Goal: Transaction & Acquisition: Purchase product/service

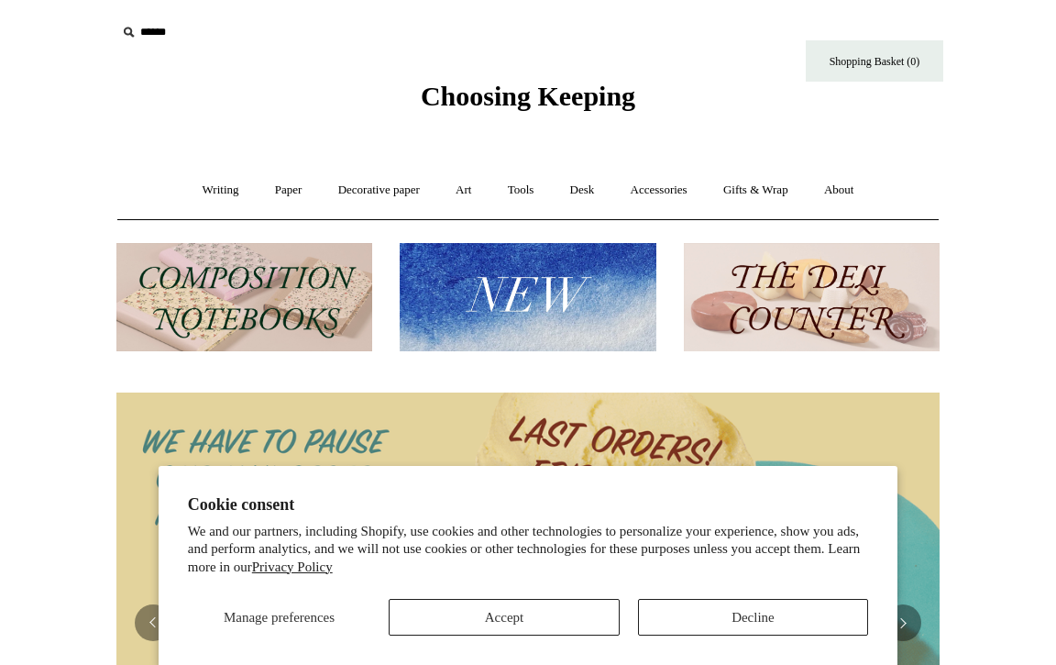
click at [495, 629] on button "Accept" at bounding box center [504, 617] width 230 height 37
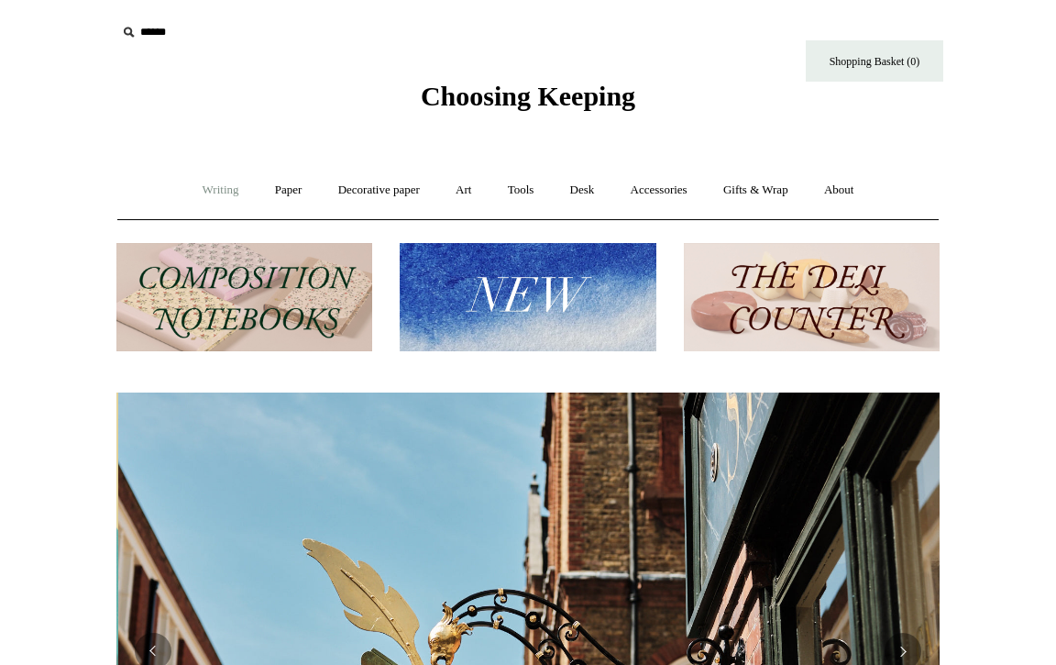
scroll to position [0, 823]
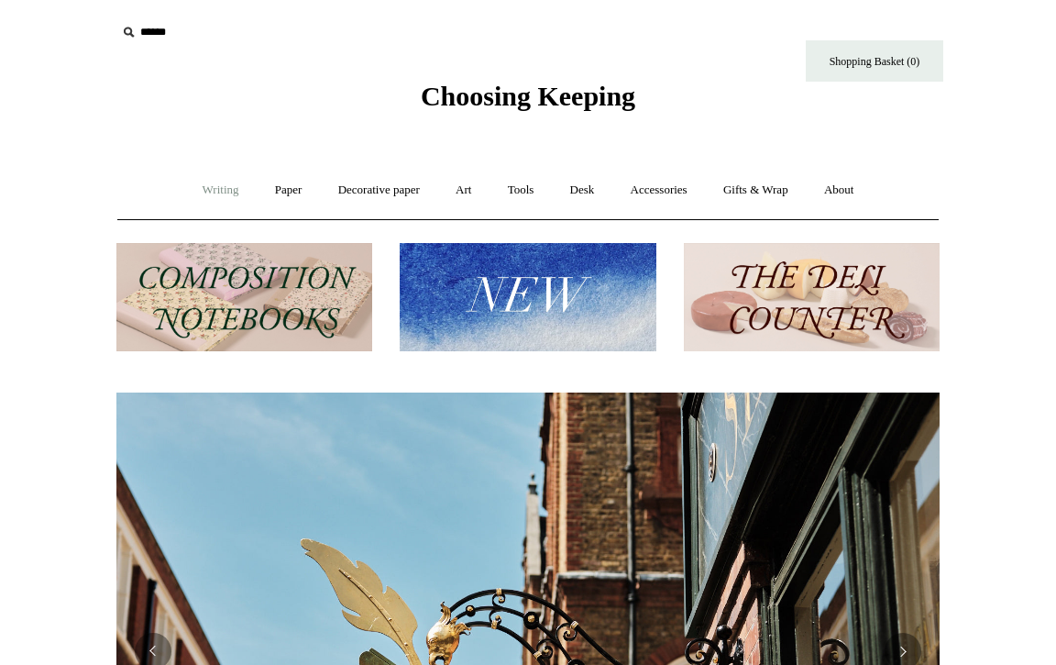
click at [214, 189] on link "Writing +" at bounding box center [221, 190] width 70 height 49
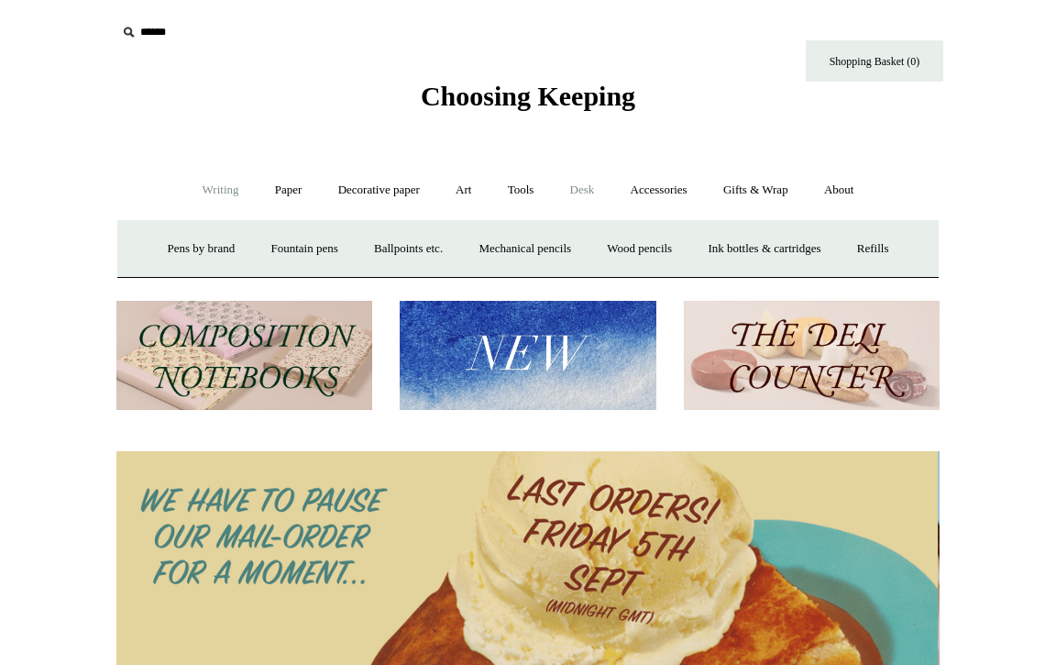
scroll to position [0, 0]
click at [678, 198] on link "Accessories +" at bounding box center [659, 190] width 90 height 49
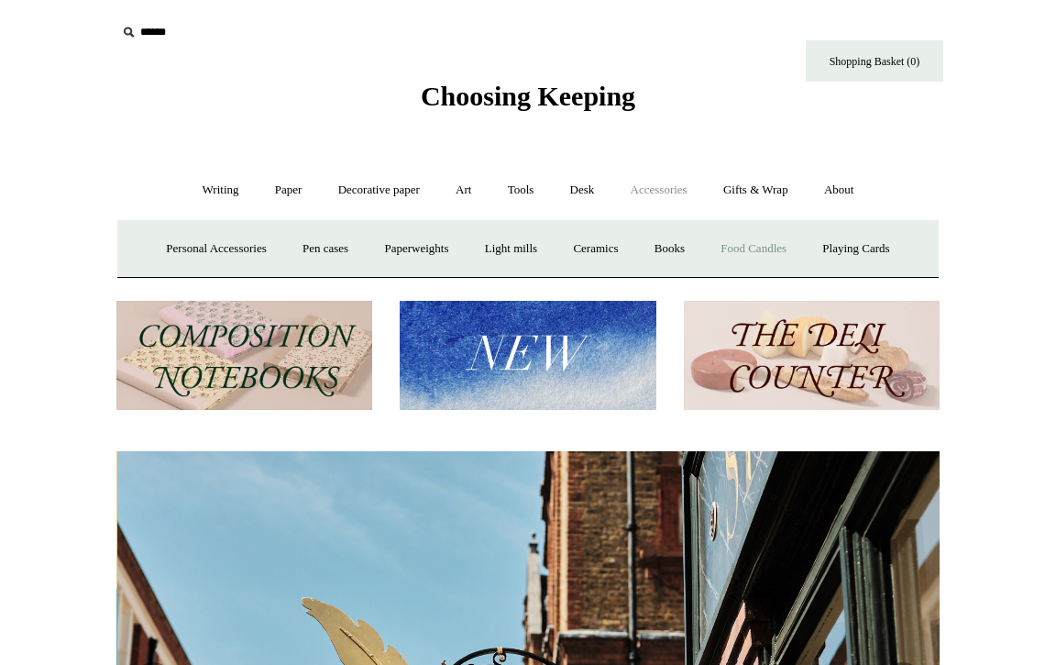
scroll to position [0, 823]
click at [796, 189] on link "Gifts & Wrap +" at bounding box center [756, 190] width 98 height 49
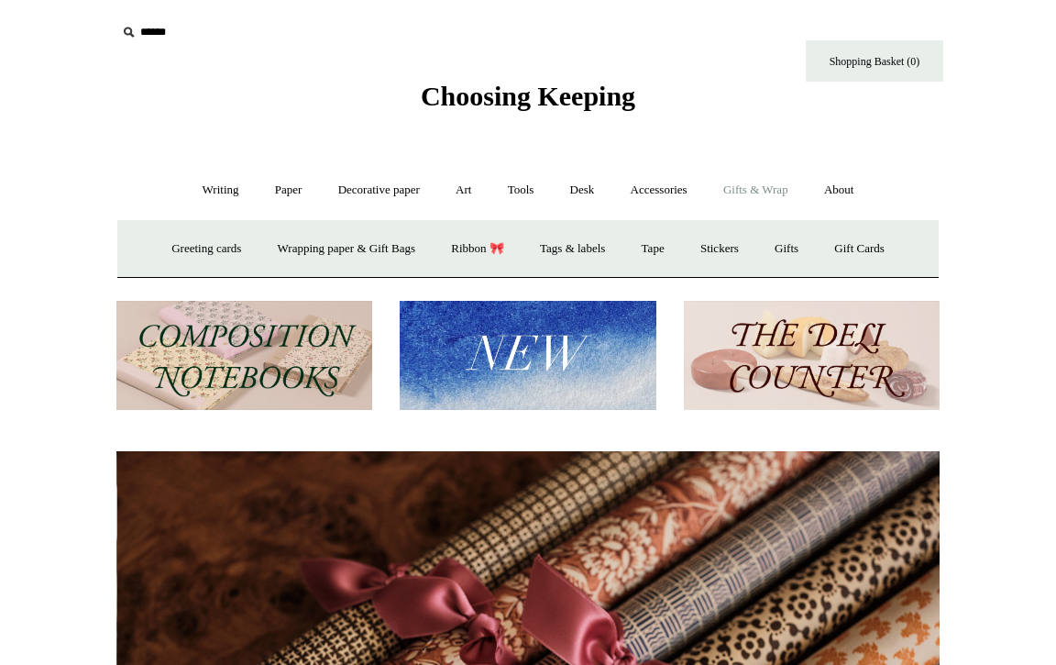
scroll to position [0, 1647]
click at [216, 247] on link "Greeting cards +" at bounding box center [206, 249] width 103 height 49
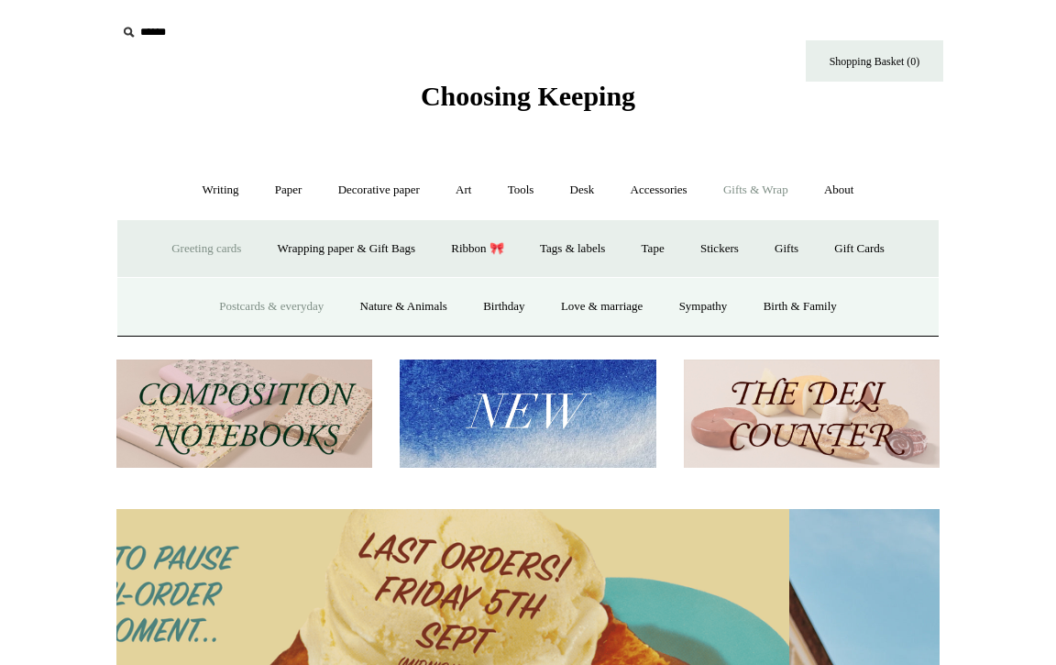
scroll to position [0, 0]
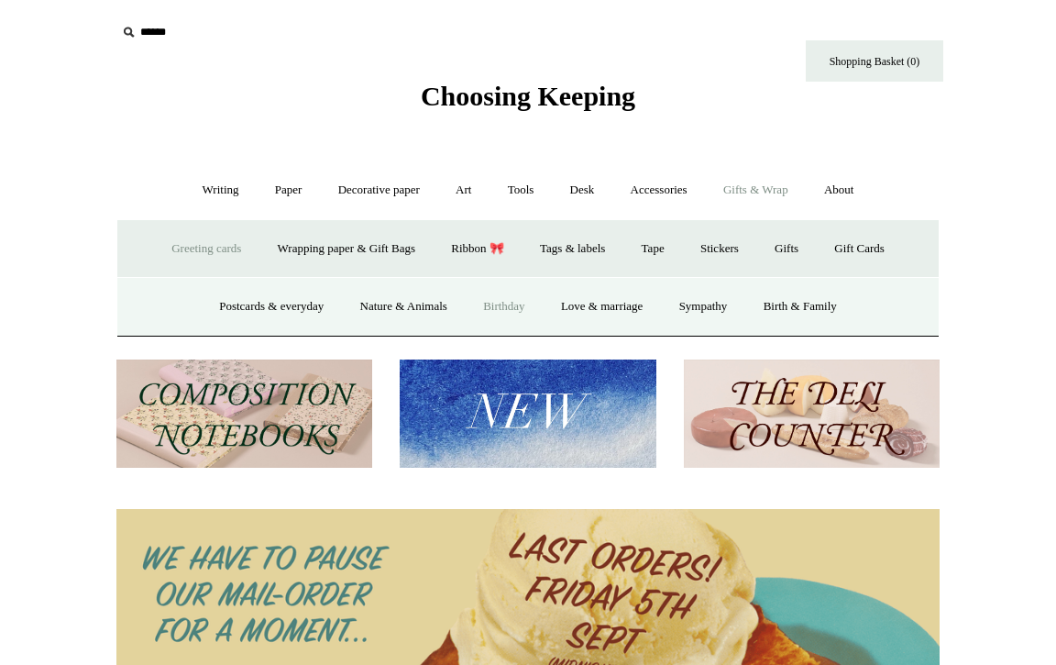
click at [496, 311] on link "Birthday" at bounding box center [504, 306] width 75 height 49
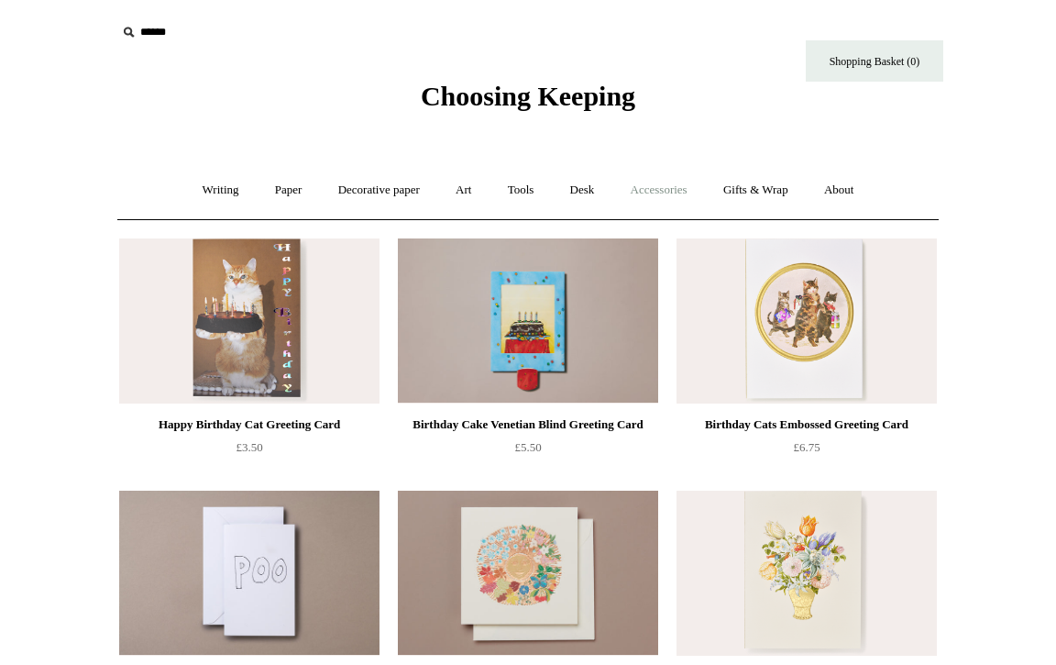
click at [665, 194] on link "Accessories +" at bounding box center [659, 190] width 90 height 49
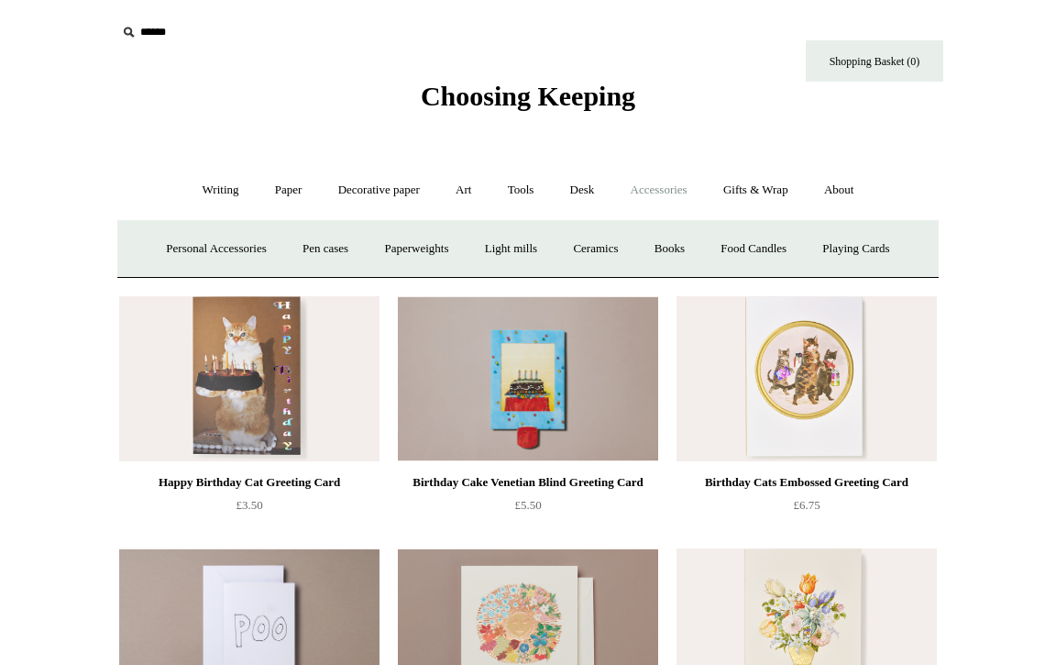
click at [539, 101] on span "Choosing Keeping" at bounding box center [528, 96] width 215 height 30
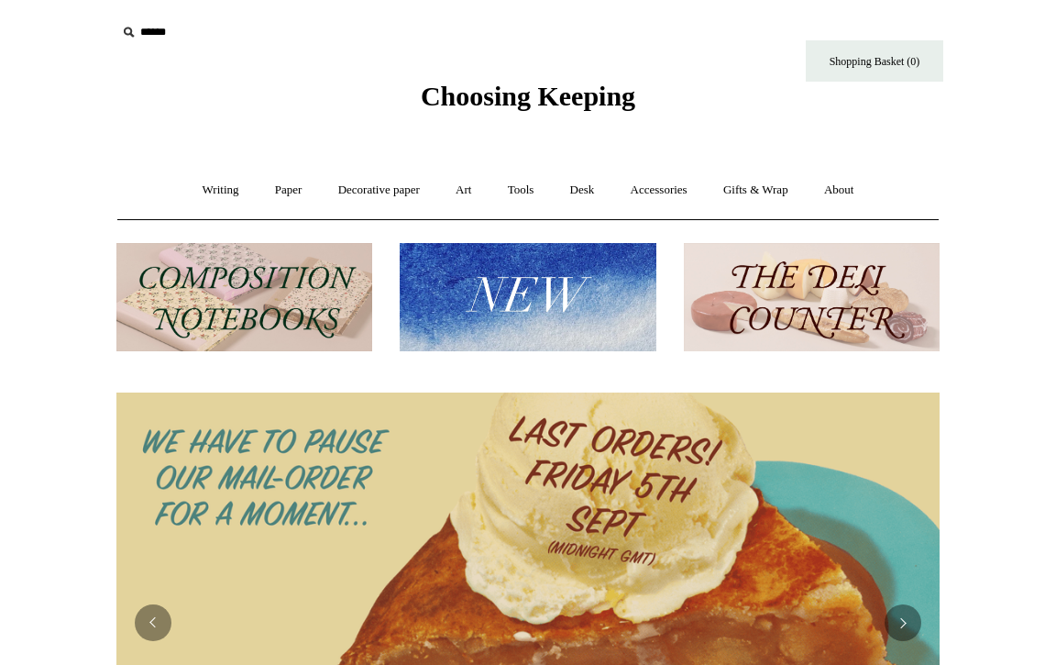
click at [820, 287] on img at bounding box center [812, 297] width 256 height 109
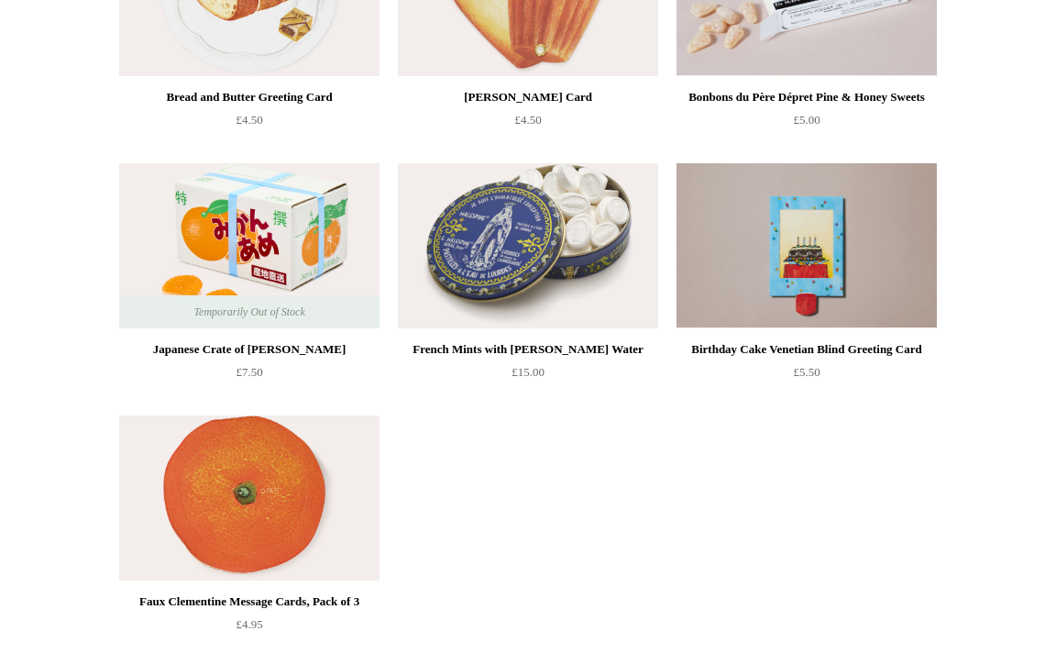
scroll to position [1594, 0]
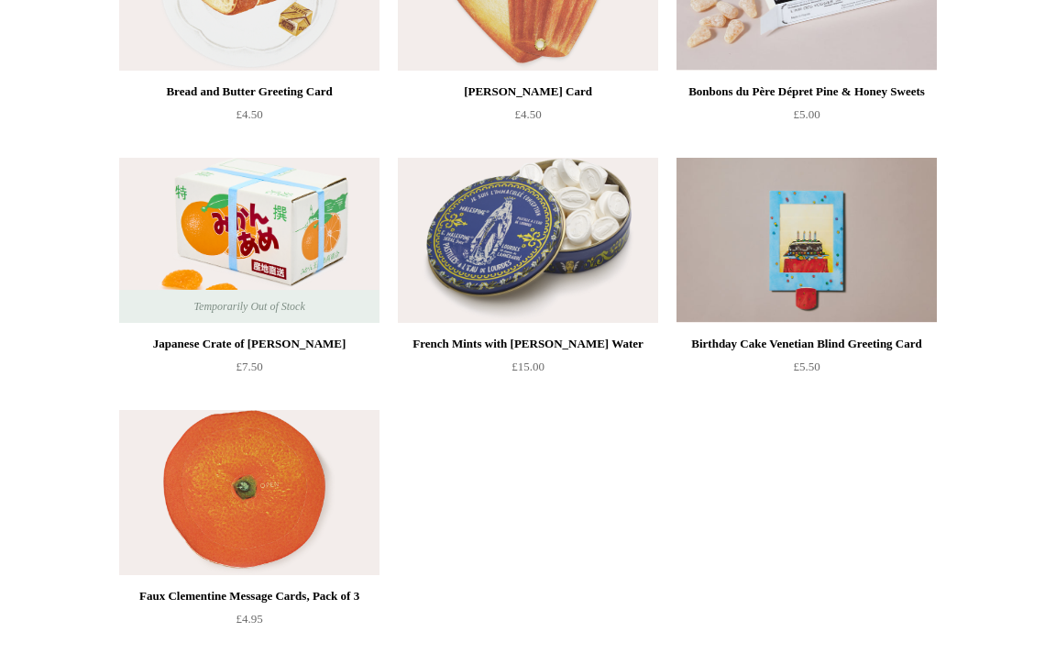
click at [835, 347] on div "Birthday Cake Venetian Blind Greeting Card" at bounding box center [806, 344] width 251 height 22
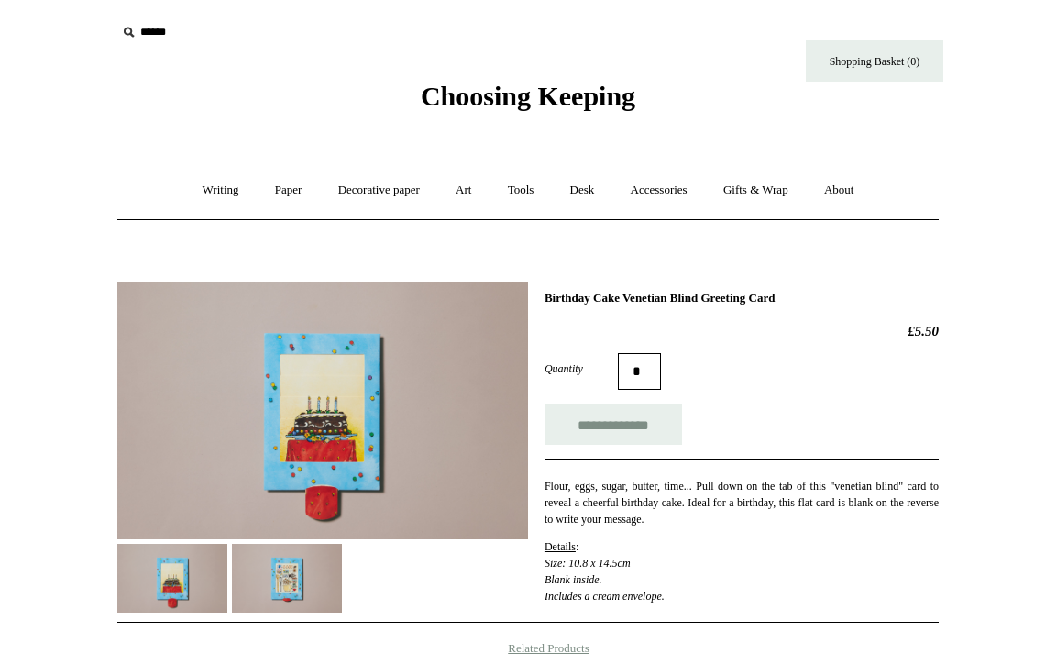
click at [287, 571] on img at bounding box center [287, 578] width 110 height 69
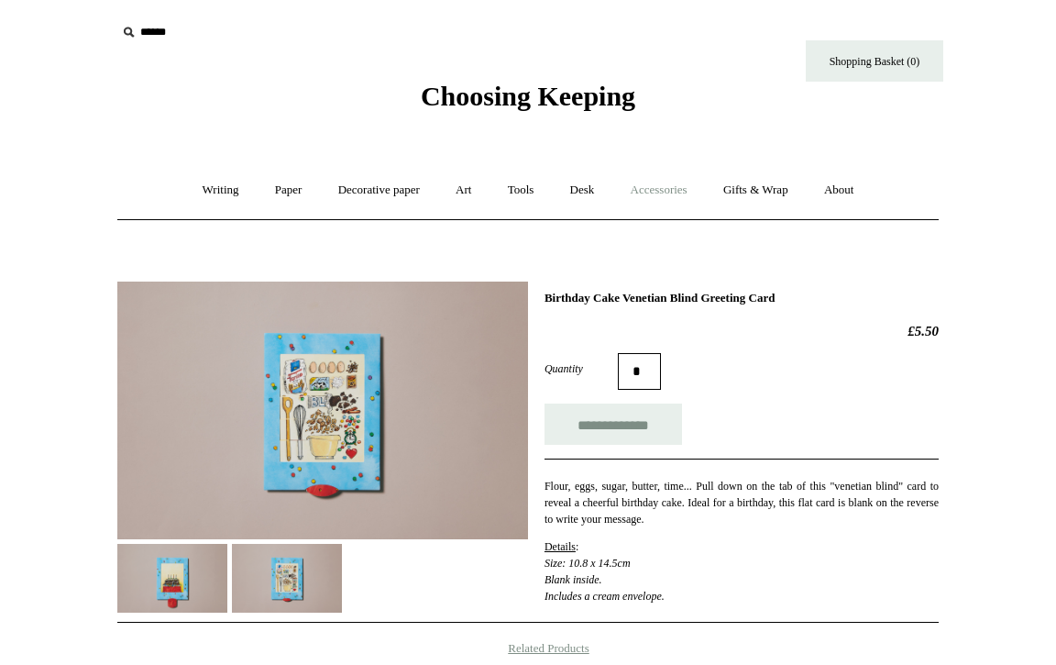
click at [692, 188] on link "Accessories +" at bounding box center [659, 190] width 90 height 49
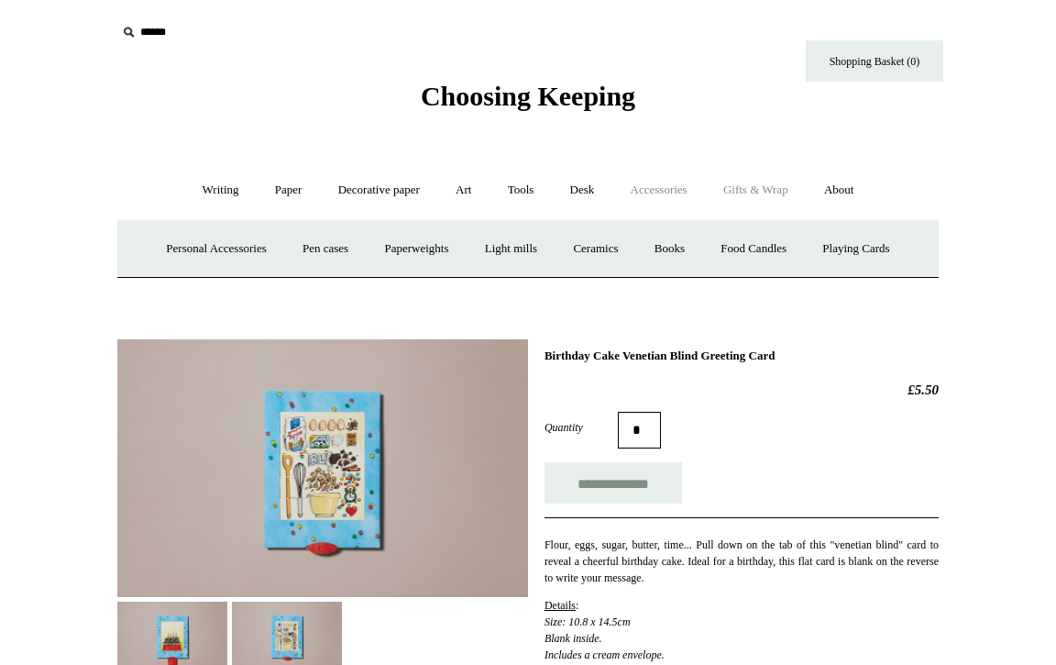
click at [773, 193] on link "Gifts & Wrap +" at bounding box center [756, 190] width 98 height 49
click at [195, 243] on link "Greeting cards +" at bounding box center [206, 249] width 103 height 49
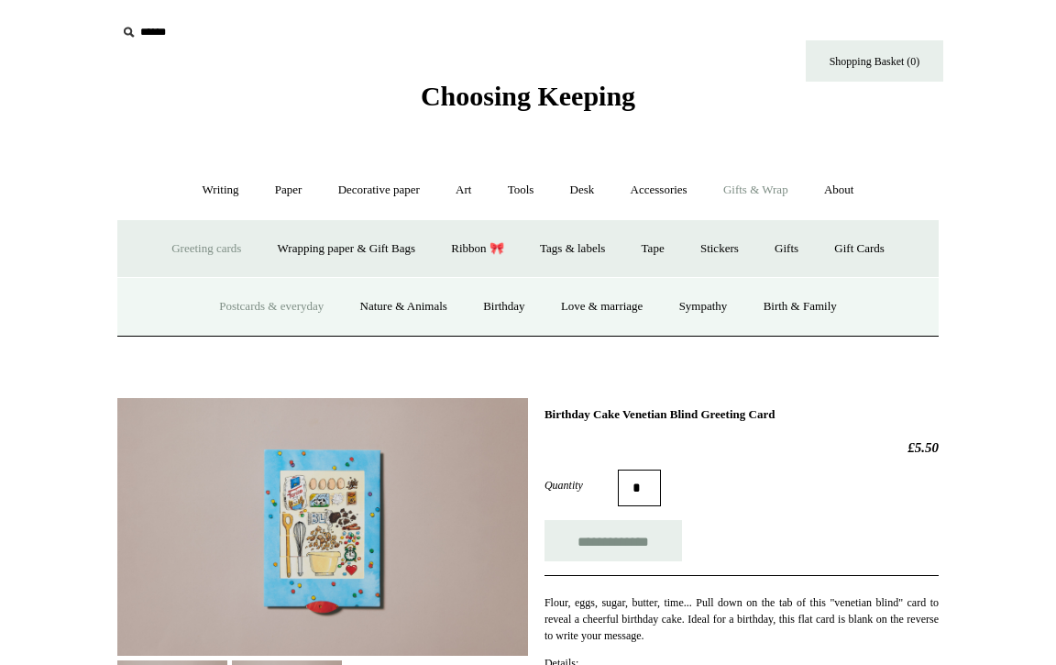
click at [281, 306] on link "Postcards & everyday" at bounding box center [272, 306] width 138 height 49
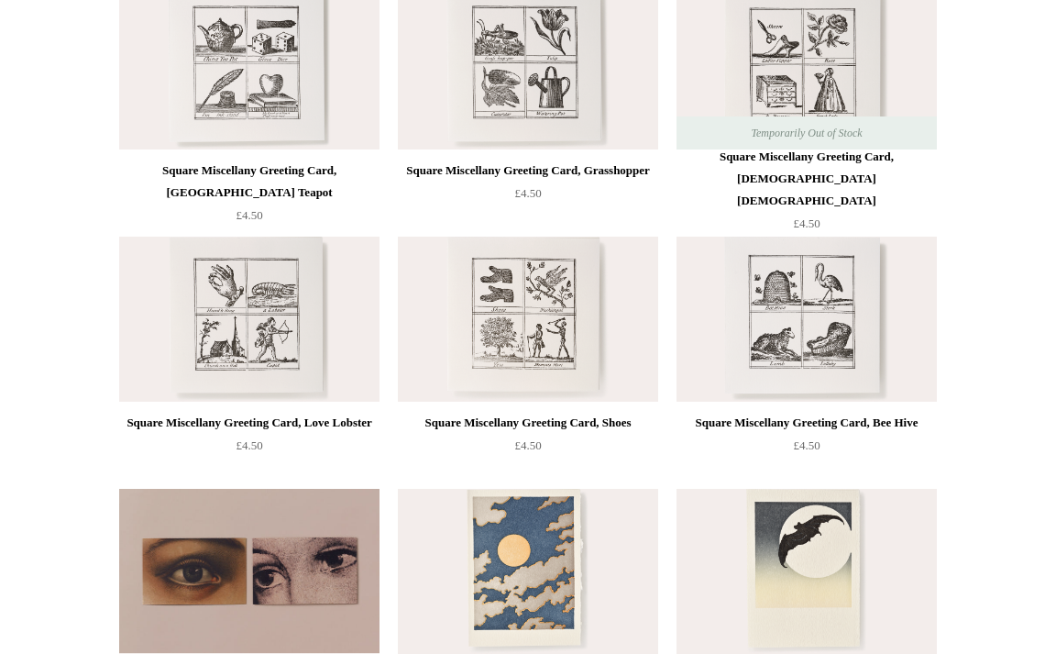
scroll to position [1587, 0]
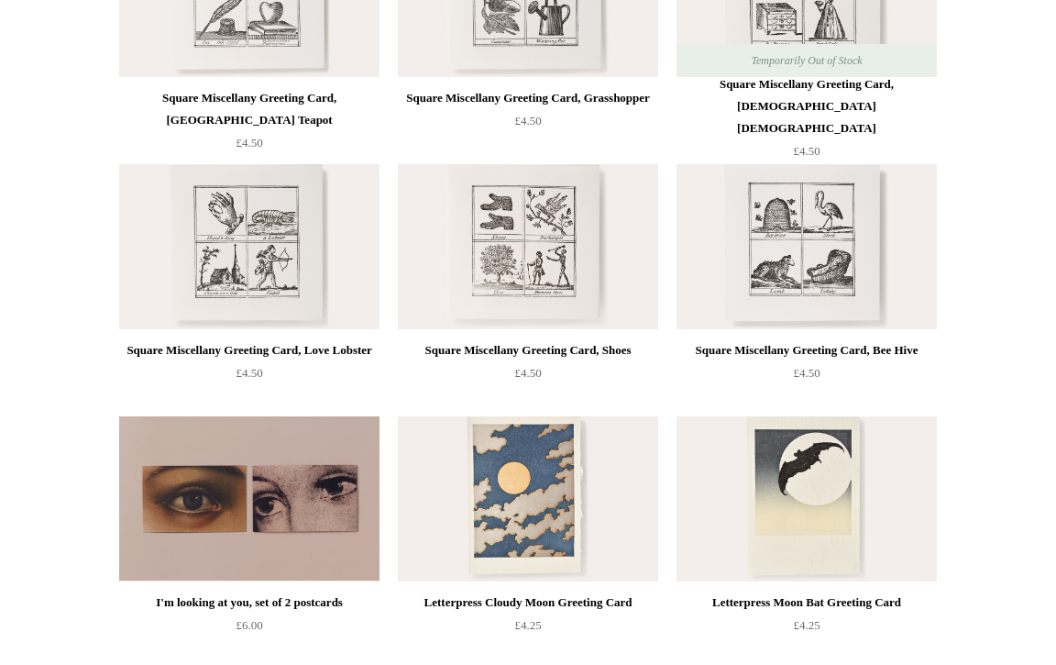
click at [732, 607] on div "Letterpress Moon Bat Greeting Card" at bounding box center [806, 602] width 251 height 22
click at [454, 605] on div "Letterpress Cloudy Moon Greeting Card" at bounding box center [528, 602] width 251 height 22
